Goal: Information Seeking & Learning: Learn about a topic

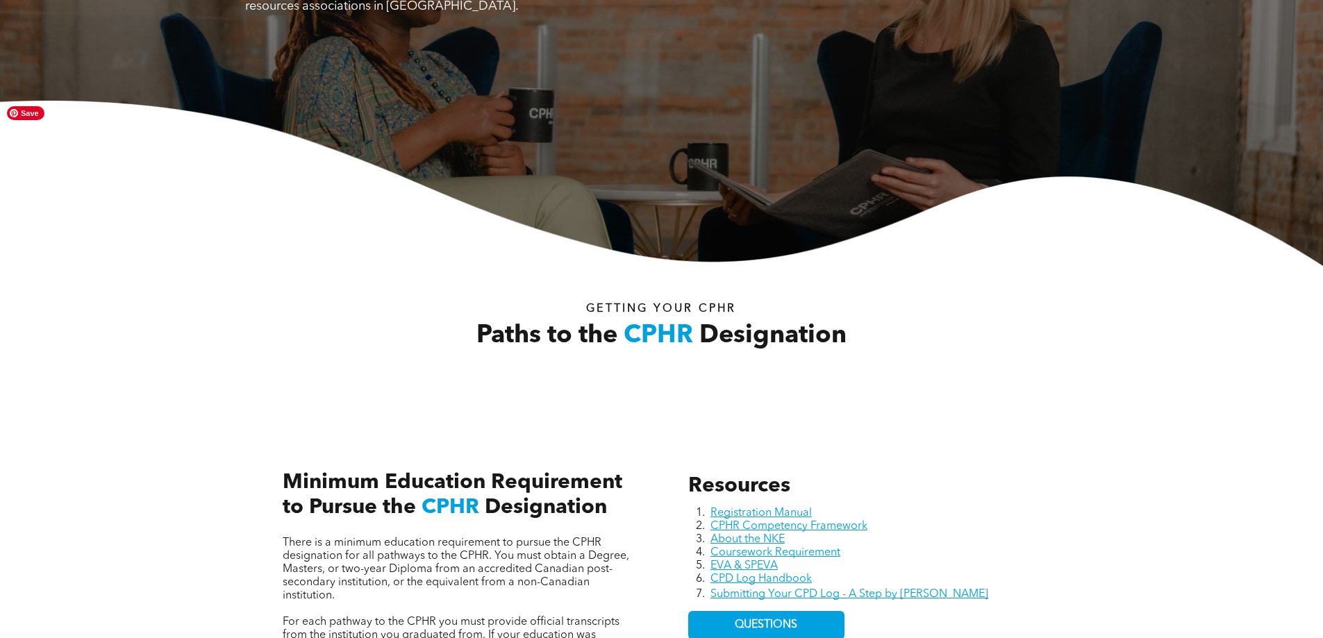
scroll to position [486, 0]
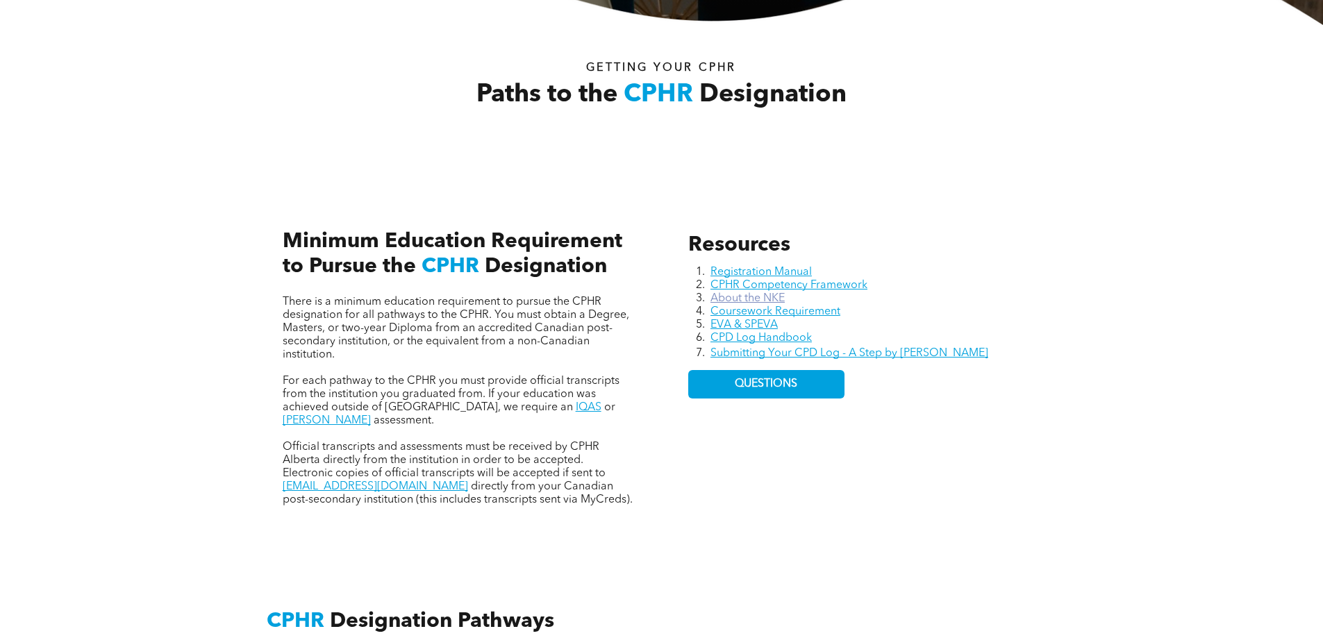
click at [744, 294] on link "About the NKE" at bounding box center [748, 298] width 74 height 11
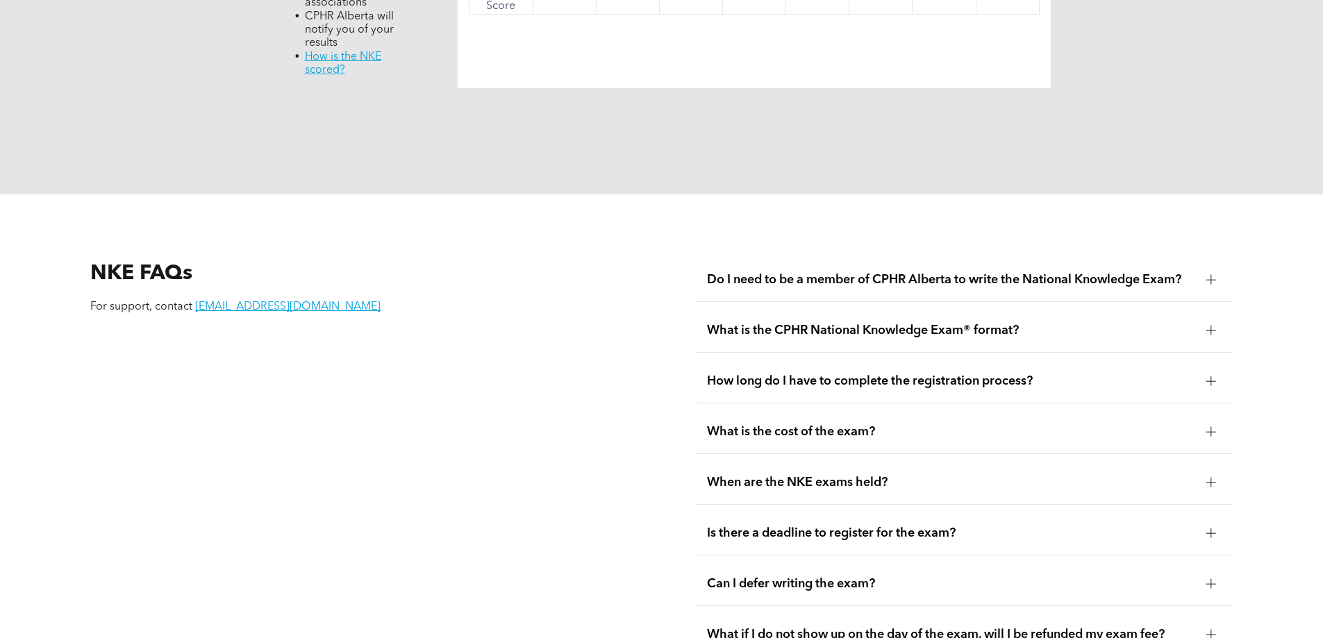
scroll to position [1806, 0]
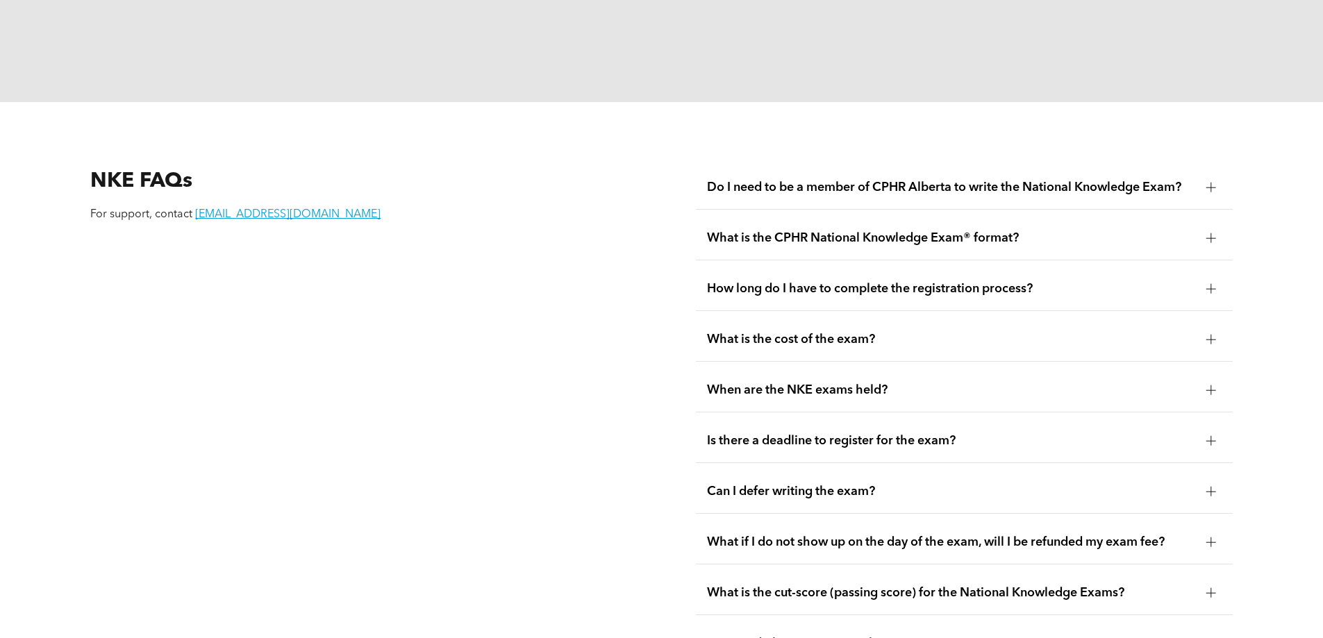
click at [1211, 329] on div at bounding box center [1211, 339] width 21 height 21
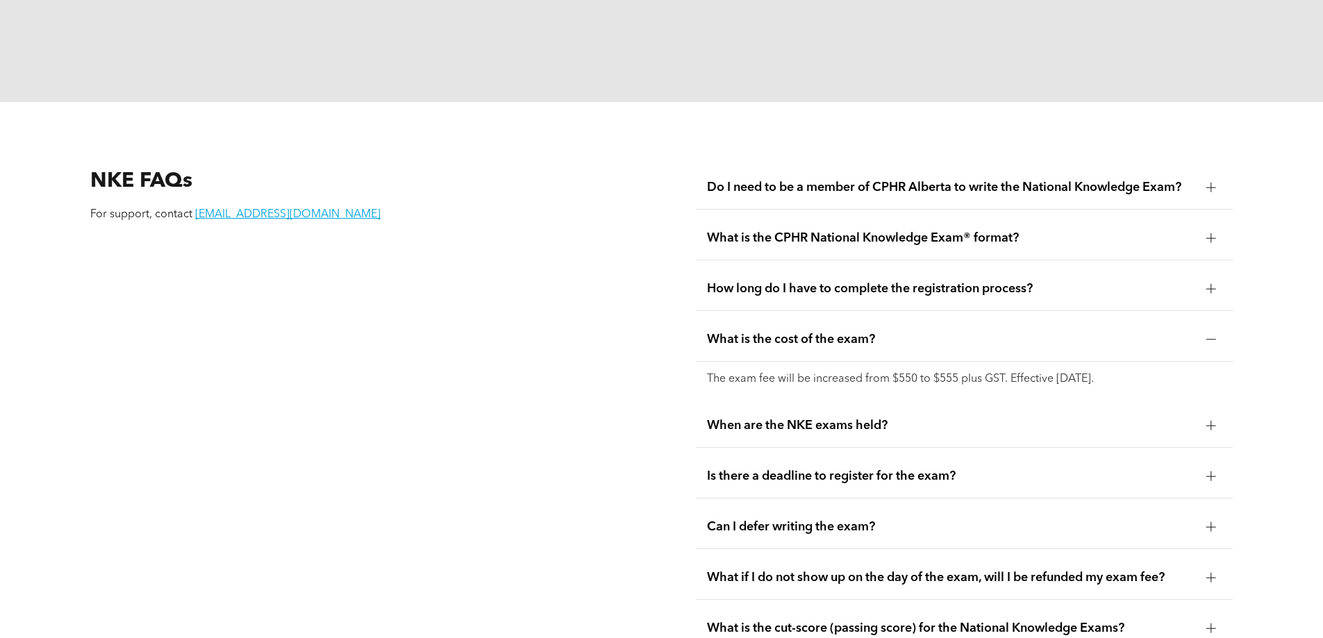
click at [1211, 329] on div at bounding box center [1211, 339] width 21 height 21
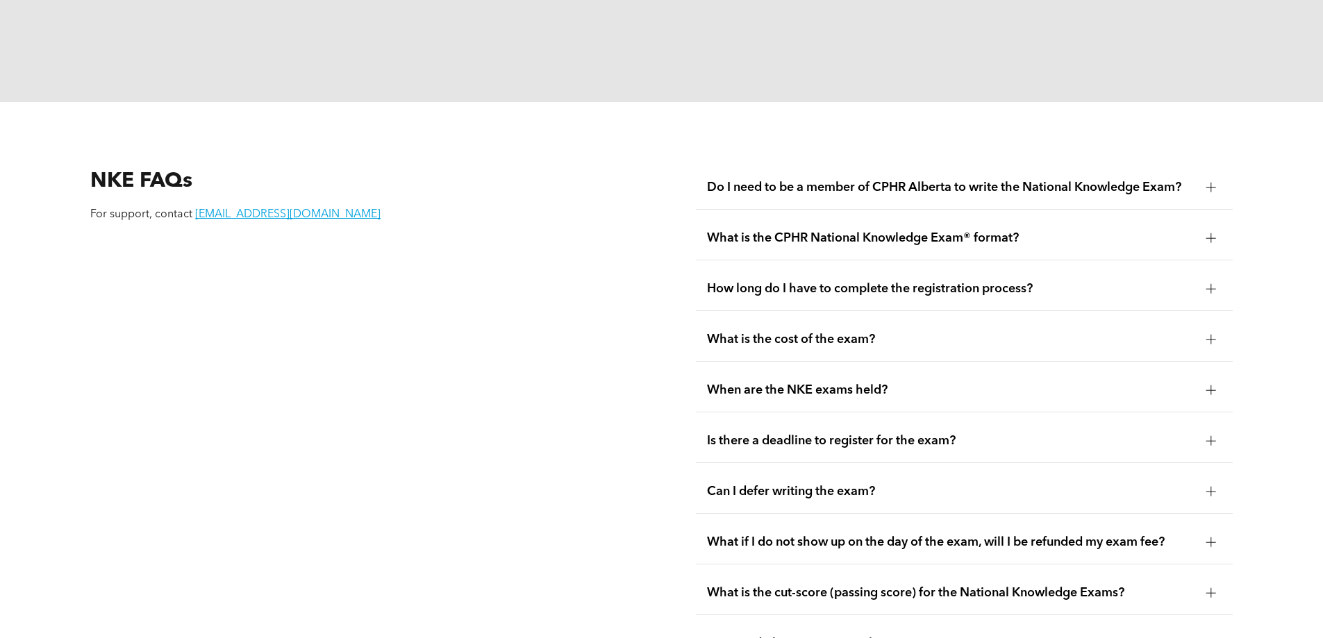
click at [1197, 369] on div "When are the NKE exams held?" at bounding box center [964, 391] width 537 height 44
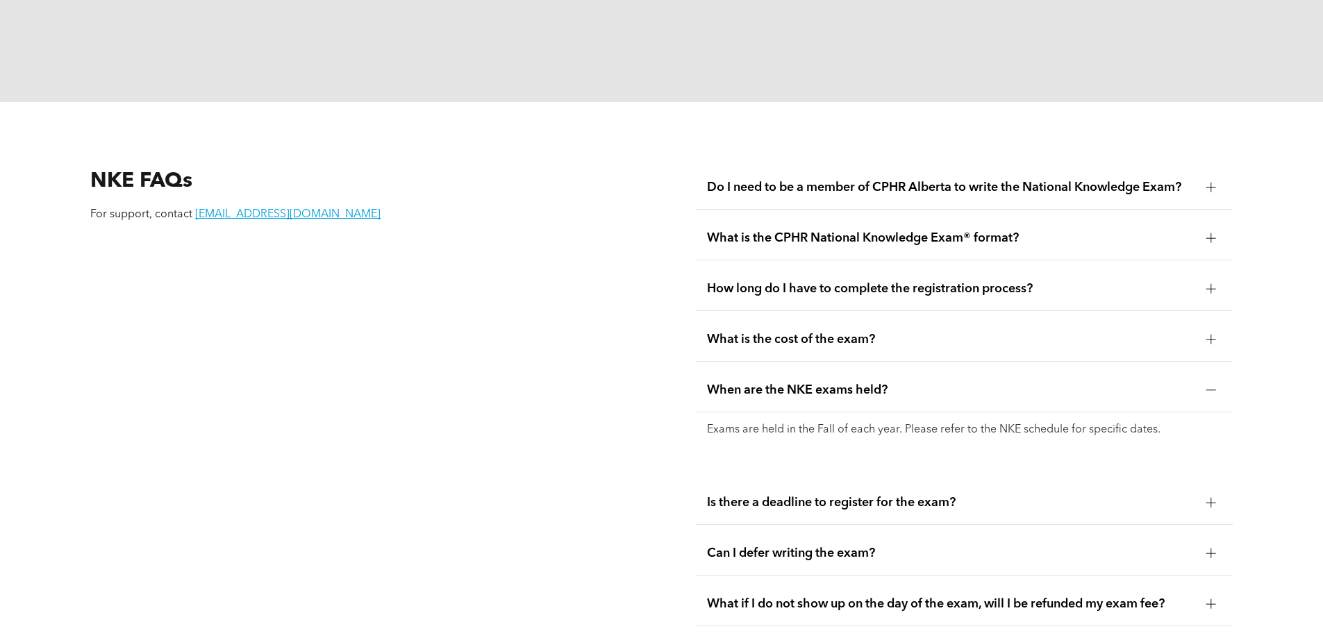
scroll to position [1875, 0]
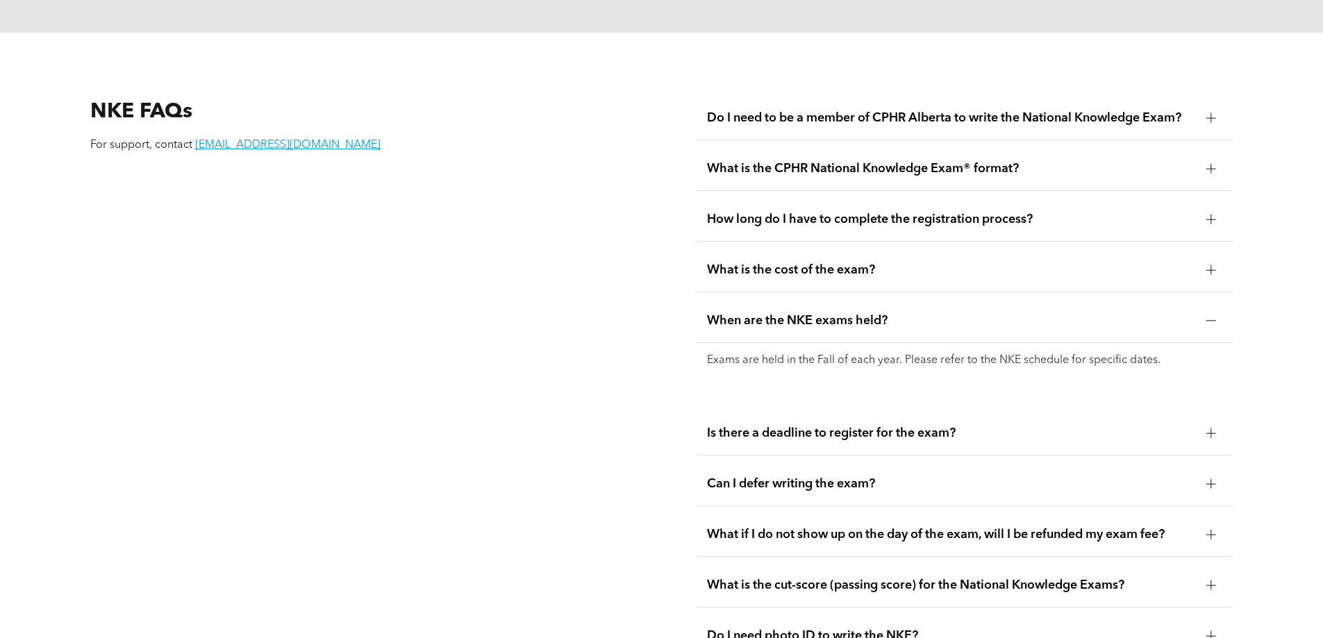
click at [1213, 429] on div at bounding box center [1211, 434] width 10 height 10
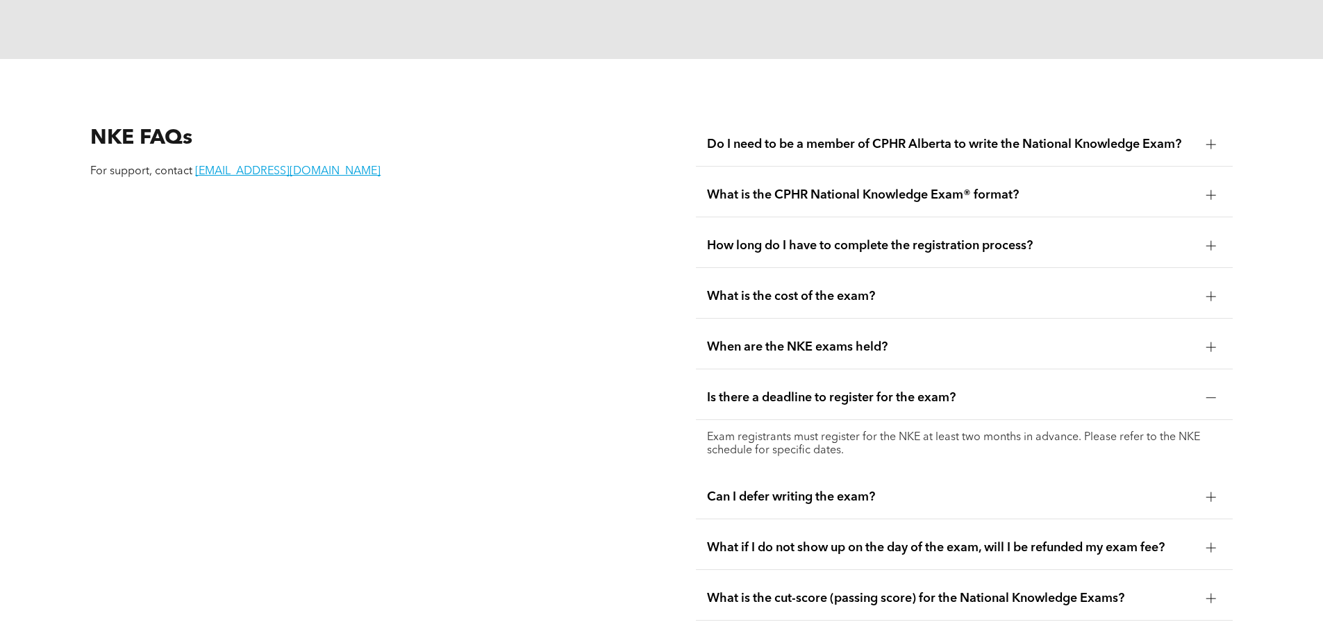
scroll to position [1667, 0]
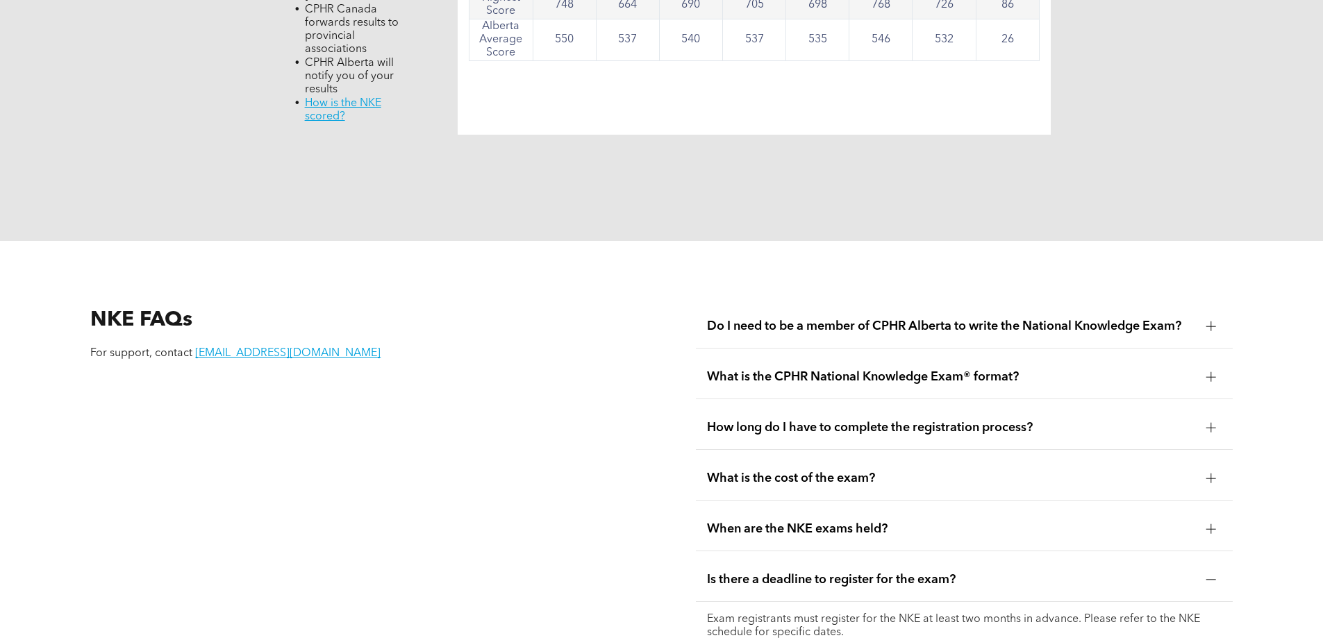
click at [1211, 423] on div at bounding box center [1211, 428] width 1 height 10
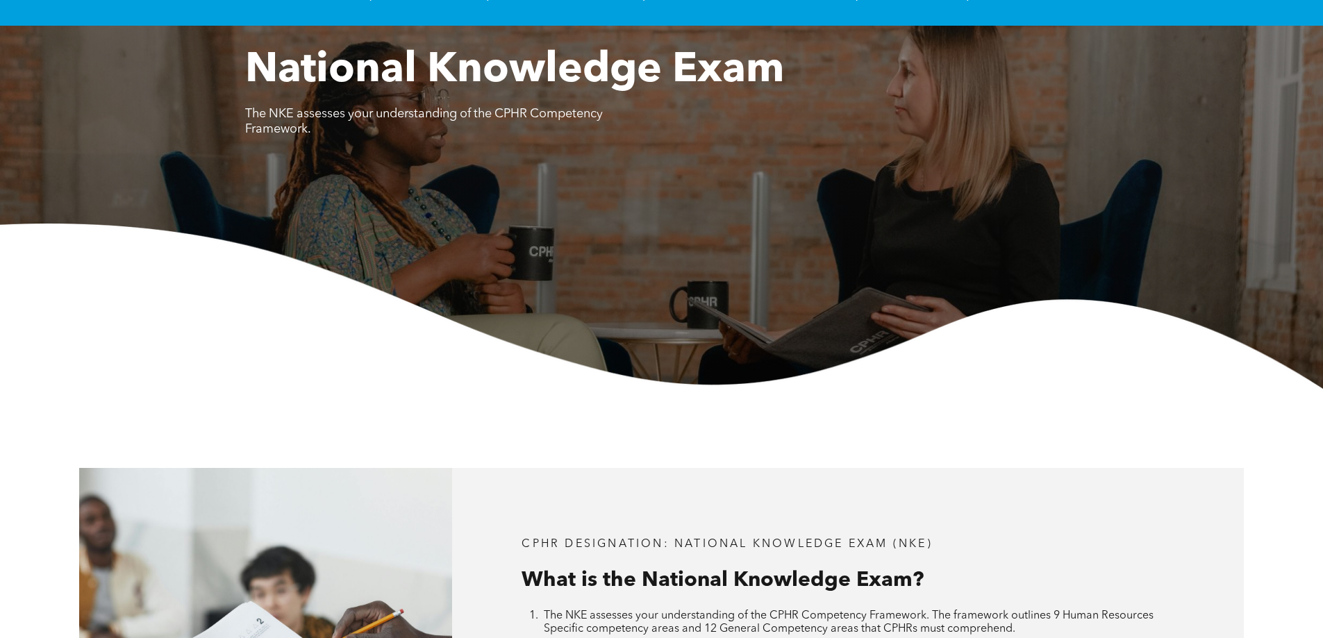
scroll to position [0, 0]
